Goal: Task Accomplishment & Management: Complete application form

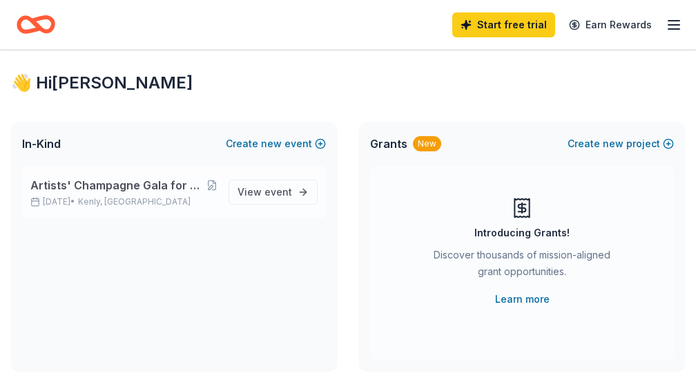
drag, startPoint x: 132, startPoint y: 186, endPoint x: 164, endPoint y: 191, distance: 32.9
click at [132, 186] on span "Artists' Champagne Gala for American [MEDICAL_DATA] Society and The Hope Founda…" at bounding box center [118, 185] width 176 height 17
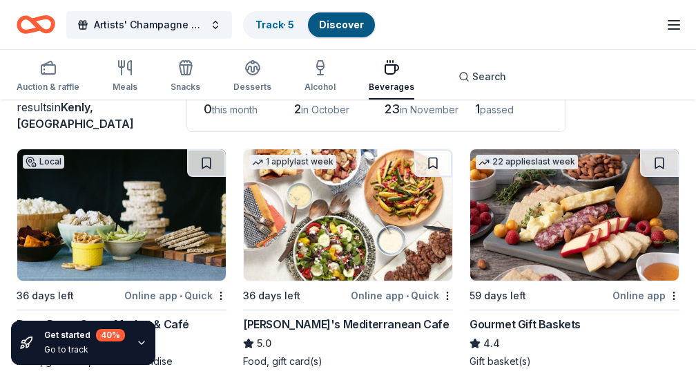
scroll to position [90, 0]
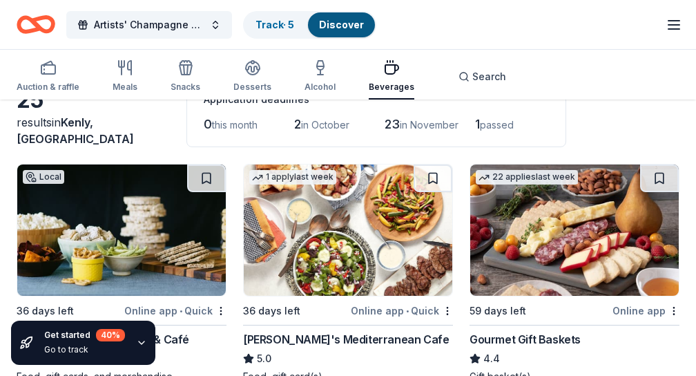
click at [480, 125] on span "1" at bounding box center [477, 124] width 5 height 15
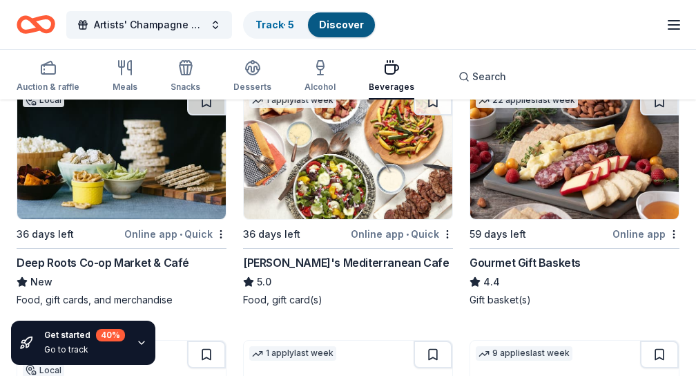
scroll to position [127, 0]
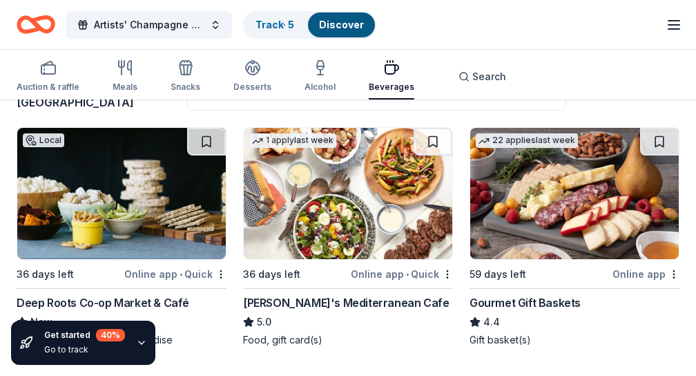
click at [573, 174] on img at bounding box center [574, 193] width 209 height 131
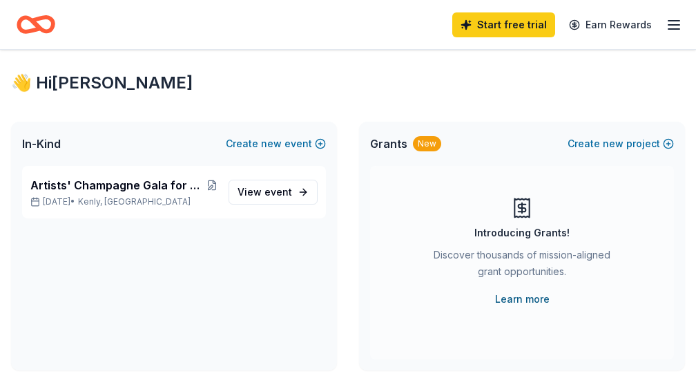
drag, startPoint x: 520, startPoint y: 301, endPoint x: 528, endPoint y: 302, distance: 8.3
click at [521, 301] on link "Learn more" at bounding box center [522, 299] width 55 height 17
click at [639, 146] on button "Create new project" at bounding box center [621, 143] width 106 height 17
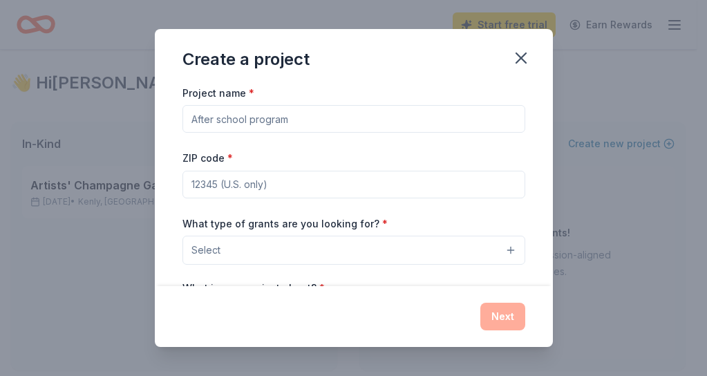
click at [104, 198] on div "Create a project Project name * ZIP code * What type of grants are you looking …" at bounding box center [353, 188] width 707 height 376
click at [517, 59] on icon "button" at bounding box center [520, 57] width 19 height 19
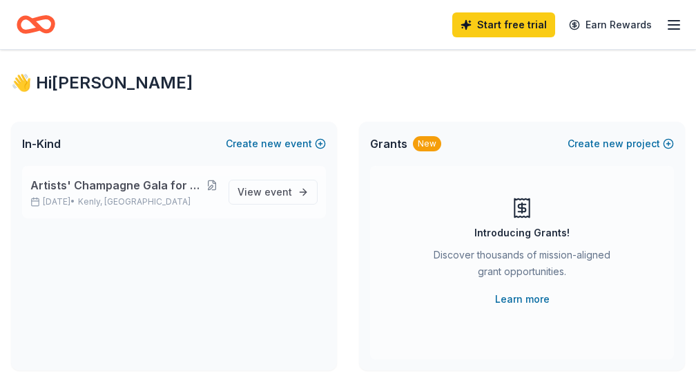
click at [213, 181] on button at bounding box center [212, 185] width 11 height 11
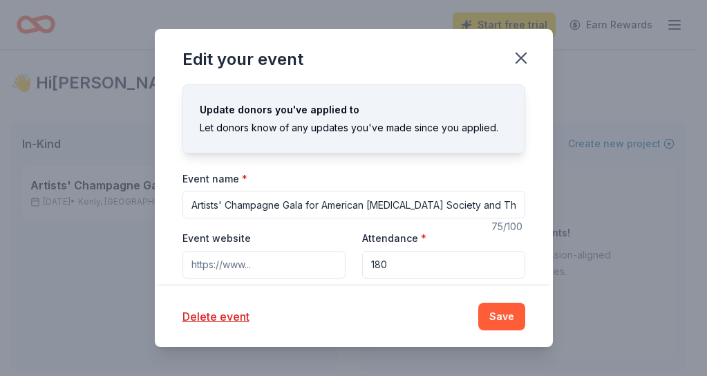
drag, startPoint x: 227, startPoint y: 204, endPoint x: 279, endPoint y: 207, distance: 52.5
click at [279, 207] on input "Artists' Champagne Gala for American Cancer Society and The Hope Foundation" at bounding box center [353, 205] width 343 height 28
drag, startPoint x: 305, startPoint y: 200, endPoint x: 279, endPoint y: 209, distance: 27.1
click at [279, 209] on input "Artists' Auctions at Gala for American Cancer Society and The Hope Foundation" at bounding box center [353, 204] width 343 height 28
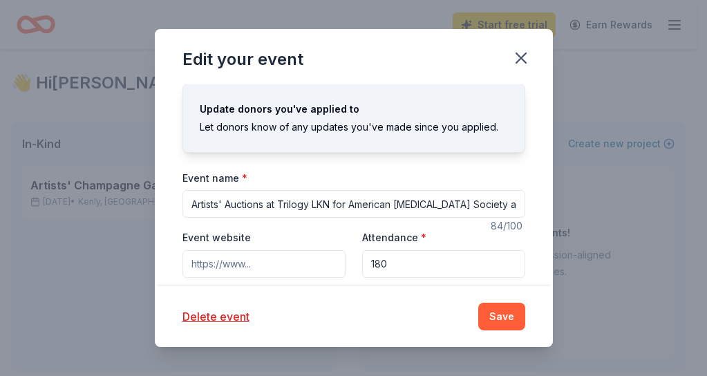
type input "Artists' Auctions at Trilogy LKN for American [MEDICAL_DATA] Society and The Ho…"
click at [457, 238] on div "Attendance * 180" at bounding box center [443, 253] width 163 height 49
click at [411, 240] on label "Attendance *" at bounding box center [394, 238] width 64 height 14
click at [411, 250] on input "180" at bounding box center [443, 264] width 163 height 28
drag, startPoint x: 256, startPoint y: 265, endPoint x: 291, endPoint y: 269, distance: 36.2
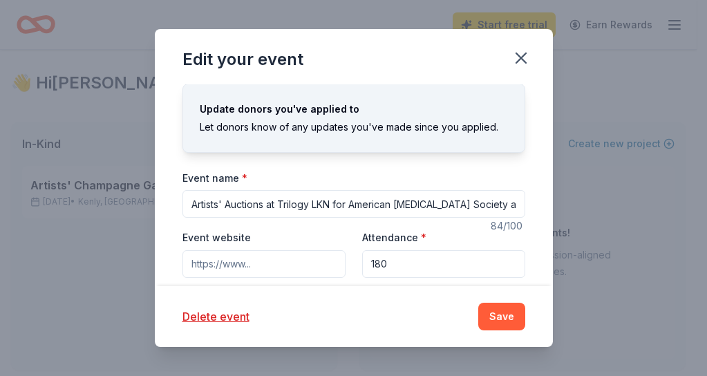
click at [256, 265] on input "Event website" at bounding box center [263, 264] width 163 height 28
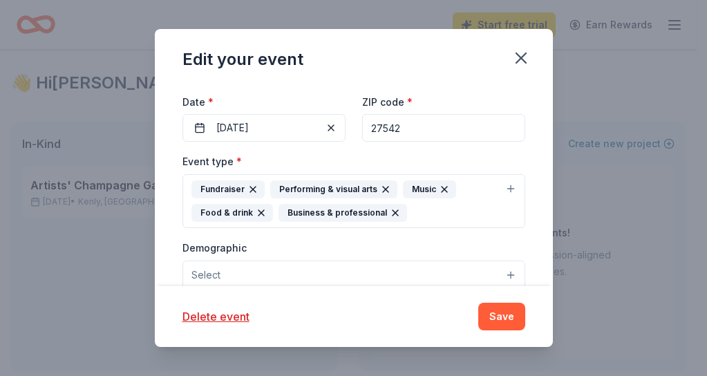
scroll to position [200, 0]
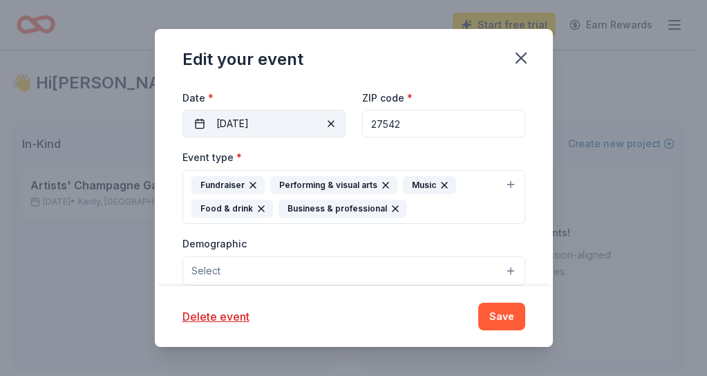
click at [298, 124] on button "12/01/2025" at bounding box center [263, 124] width 163 height 28
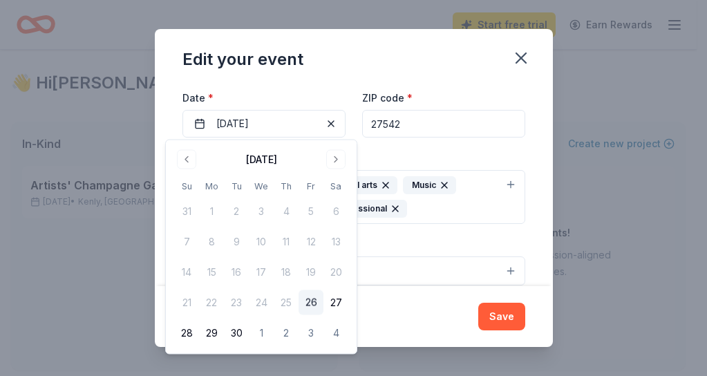
click at [423, 128] on input "27542" at bounding box center [443, 124] width 163 height 28
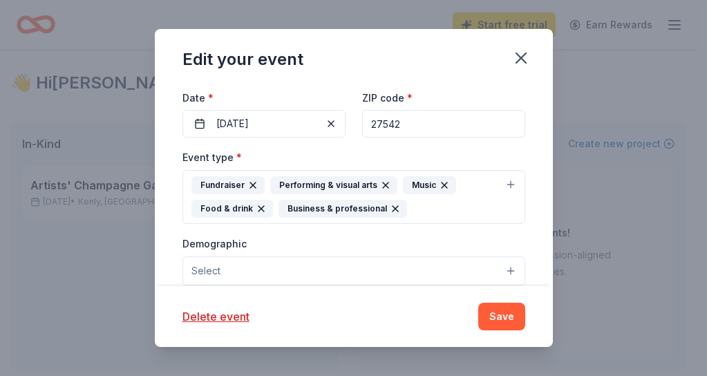
drag, startPoint x: 423, startPoint y: 127, endPoint x: 342, endPoint y: 126, distance: 81.5
click at [342, 126] on div "Event website Attendance * 180 Date * 12/01/2025 ZIP code * 27542" at bounding box center [353, 83] width 343 height 108
type input "28037"
drag, startPoint x: 220, startPoint y: 271, endPoint x: 258, endPoint y: 271, distance: 38.7
click at [219, 271] on span "Select" at bounding box center [205, 270] width 29 height 17
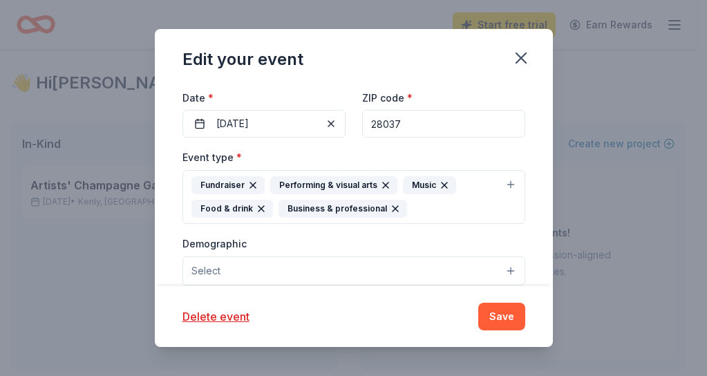
click at [419, 266] on button "Select" at bounding box center [353, 270] width 343 height 29
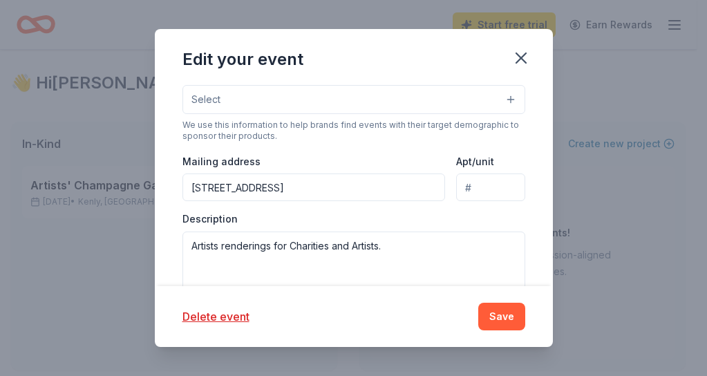
scroll to position [375, 0]
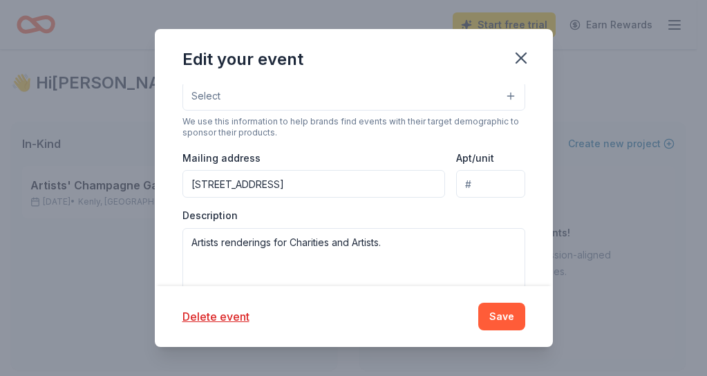
click at [241, 89] on button "Select" at bounding box center [353, 96] width 343 height 29
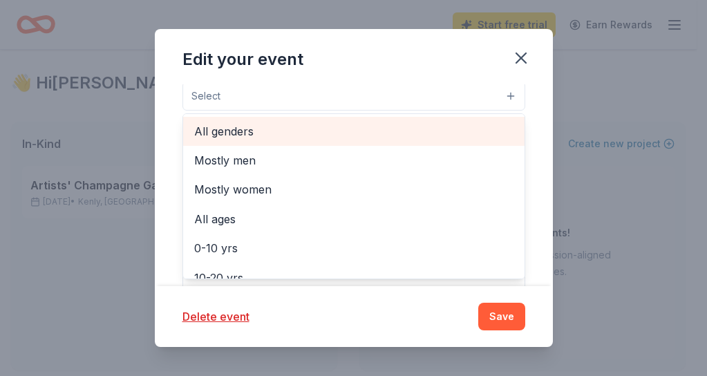
click at [245, 127] on span "All genders" at bounding box center [353, 131] width 319 height 18
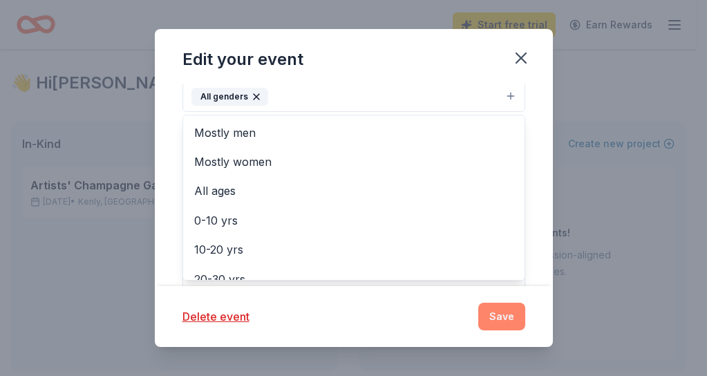
drag, startPoint x: 503, startPoint y: 315, endPoint x: 496, endPoint y: 309, distance: 9.3
click at [502, 314] on div "Edit your event Update donors you've applied to Let donors know of any updates …" at bounding box center [354, 188] width 398 height 318
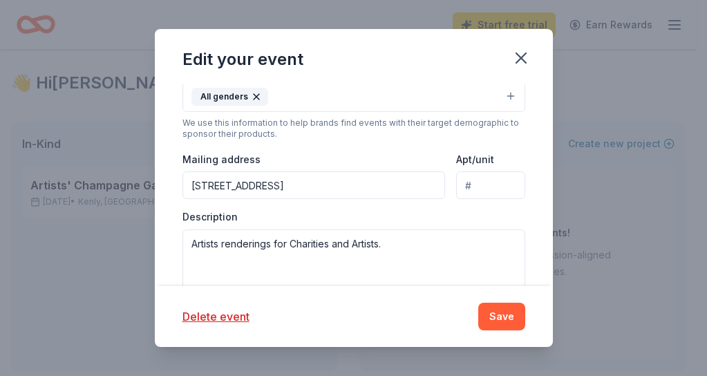
scroll to position [370, 0]
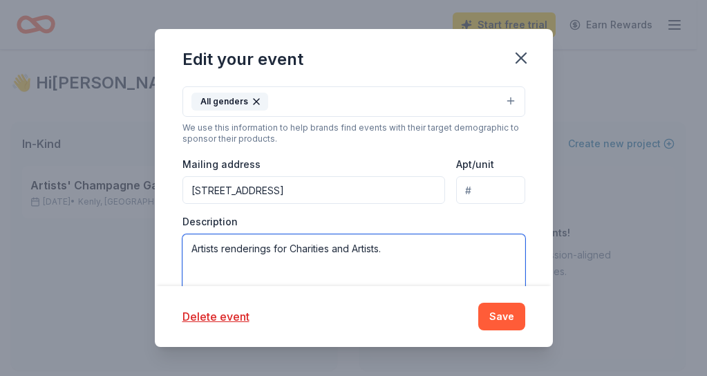
click at [369, 249] on textarea "Artists renderings for Charities and Artists." at bounding box center [353, 265] width 343 height 62
click at [406, 245] on textarea "Artists renderings for Charities and Artists." at bounding box center [353, 265] width 343 height 62
click at [309, 247] on textarea "Artists renderings for Charities and Artists." at bounding box center [353, 265] width 343 height 62
click at [331, 247] on textarea "Artists renderings for Charities and Artists." at bounding box center [353, 265] width 343 height 62
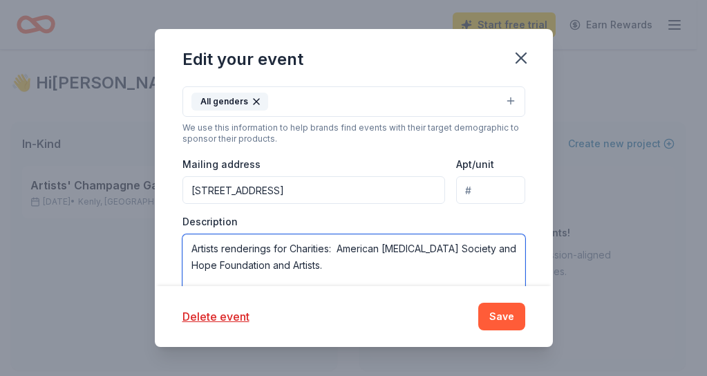
drag, startPoint x: 478, startPoint y: 245, endPoint x: 455, endPoint y: 247, distance: 23.6
click at [455, 247] on textarea "Artists renderings for Charities: American Cancer Society and Hope Foundation a…" at bounding box center [353, 265] width 343 height 62
click at [312, 264] on textarea "Artists renderings for Charities: American Cancer Society, Hope Foundation and …" at bounding box center [353, 265] width 343 height 62
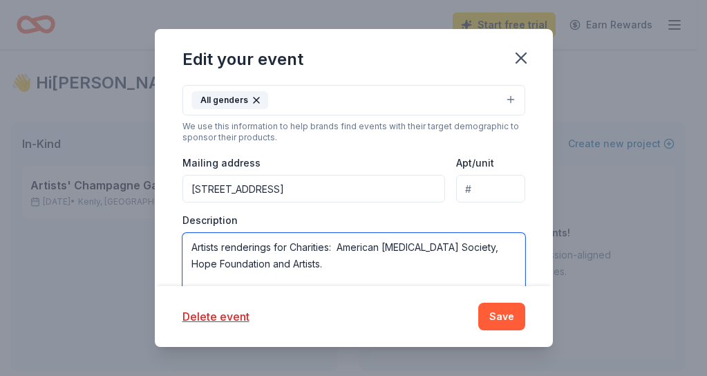
click at [318, 264] on textarea "Artists renderings for Charities: American Cancer Society, Hope Foundation and …" at bounding box center [353, 264] width 343 height 62
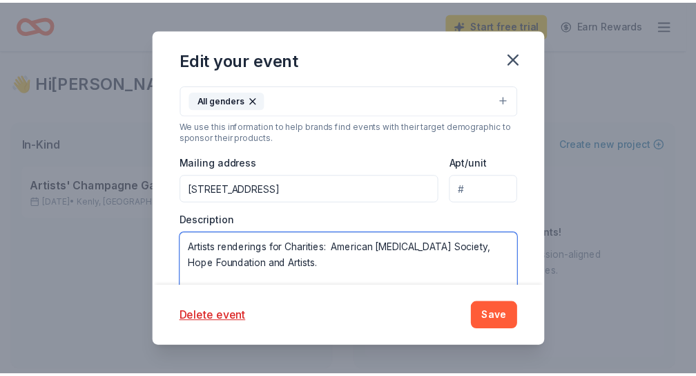
scroll to position [377, 0]
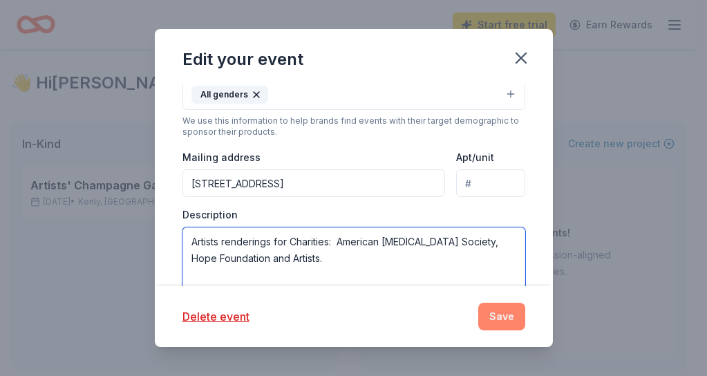
type textarea "Artists renderings for Charities: American Cancer Society, Hope Foundation and …"
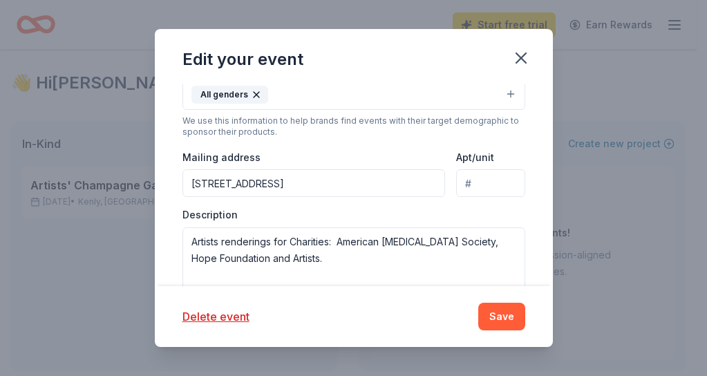
click at [504, 314] on button "Save" at bounding box center [501, 317] width 47 height 28
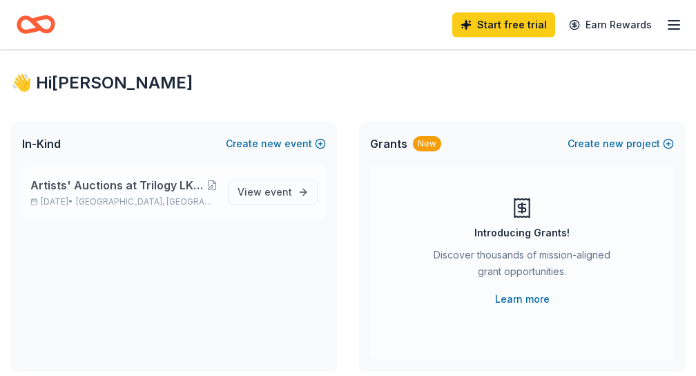
click at [77, 201] on p "Dec 01, 2025 • Denver, NC" at bounding box center [123, 201] width 187 height 11
click at [37, 202] on icon at bounding box center [34, 202] width 8 height 10
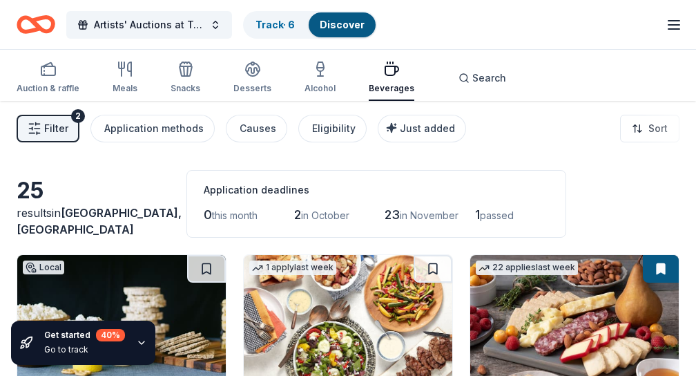
click at [671, 25] on line "button" at bounding box center [674, 25] width 11 height 0
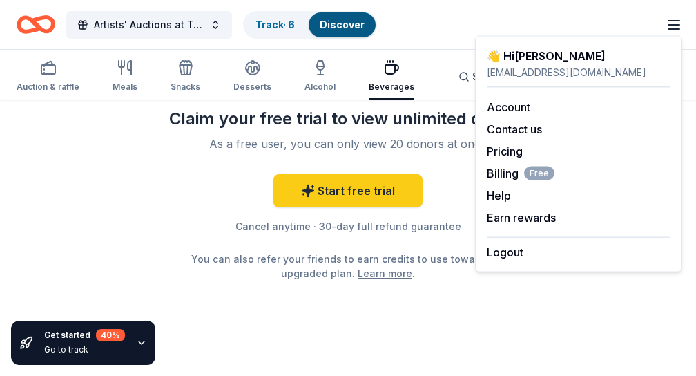
scroll to position [2228, 0]
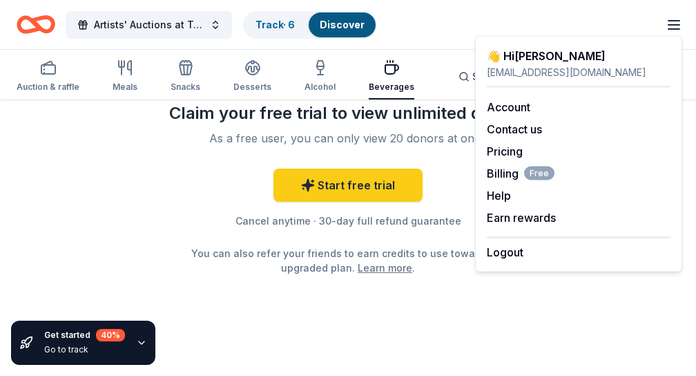
click at [622, 12] on div "Artists' Auctions at Trilogy LKN for American Cancer Society and The Hope Found…" at bounding box center [348, 24] width 663 height 32
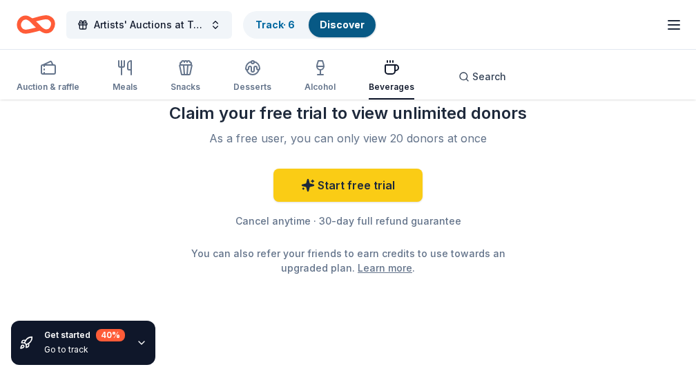
click at [393, 271] on link "Learn more" at bounding box center [385, 267] width 55 height 15
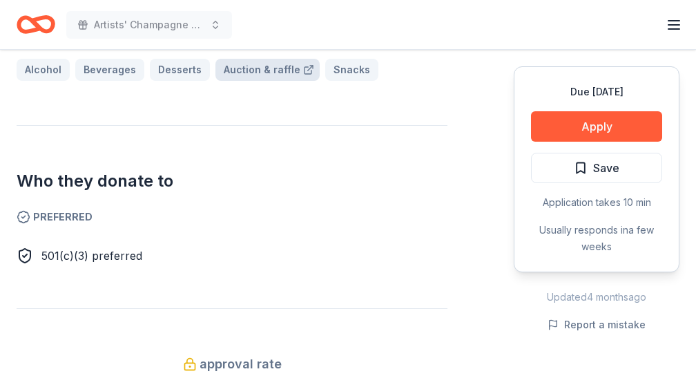
scroll to position [645, 0]
click at [240, 64] on link "Auction & raffle" at bounding box center [268, 68] width 104 height 22
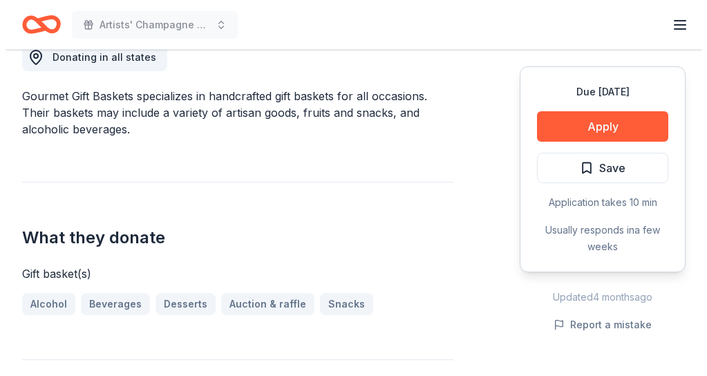
scroll to position [283, 0]
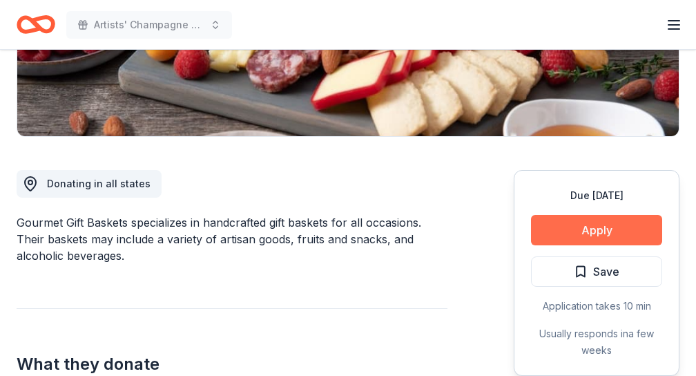
click at [586, 225] on button "Apply" at bounding box center [596, 230] width 131 height 30
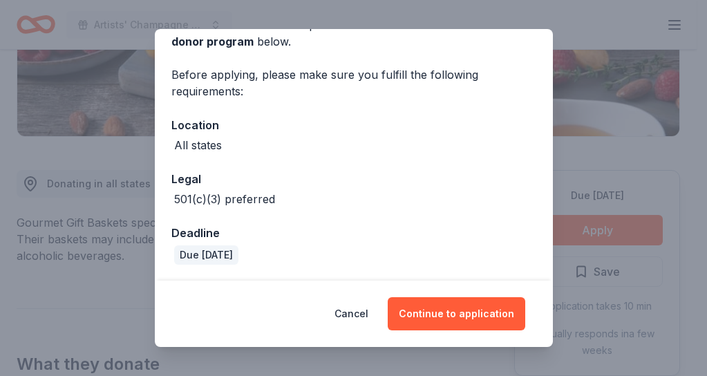
scroll to position [79, 0]
drag, startPoint x: 354, startPoint y: 312, endPoint x: 408, endPoint y: 286, distance: 59.6
click at [355, 312] on button "Cancel" at bounding box center [351, 313] width 34 height 33
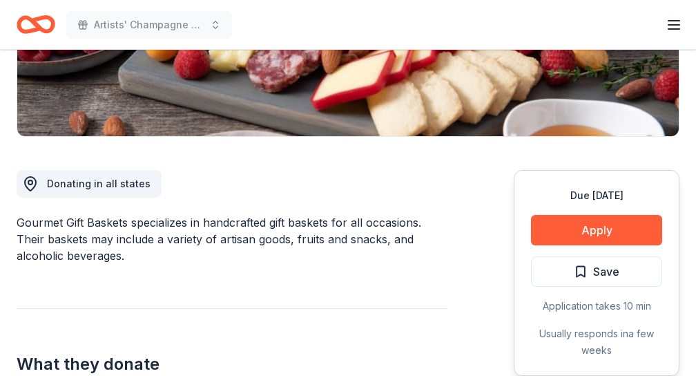
click at [586, 269] on span "Save" at bounding box center [597, 271] width 46 height 18
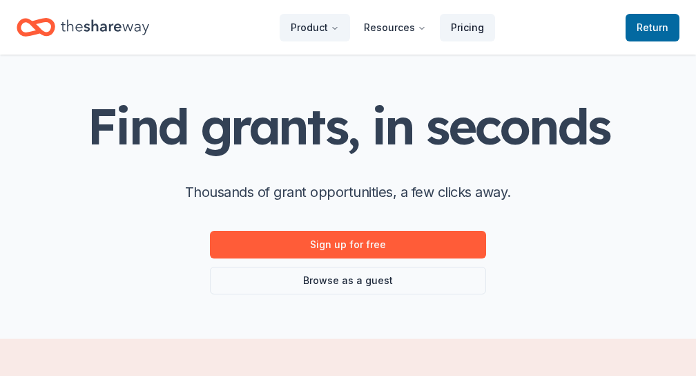
click at [474, 28] on link "Pricing" at bounding box center [467, 28] width 55 height 28
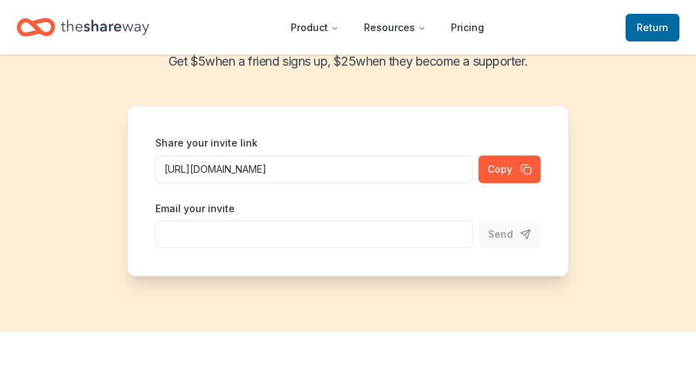
scroll to position [106, 0]
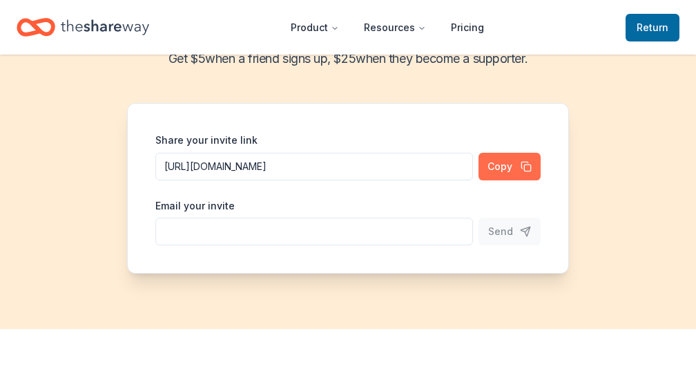
click at [506, 169] on button "Copy" at bounding box center [510, 167] width 62 height 28
